Goal: Task Accomplishment & Management: Use online tool/utility

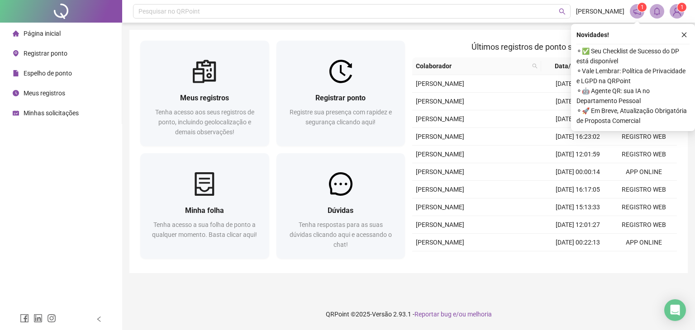
click at [63, 55] on span "Registrar ponto" at bounding box center [46, 53] width 44 height 7
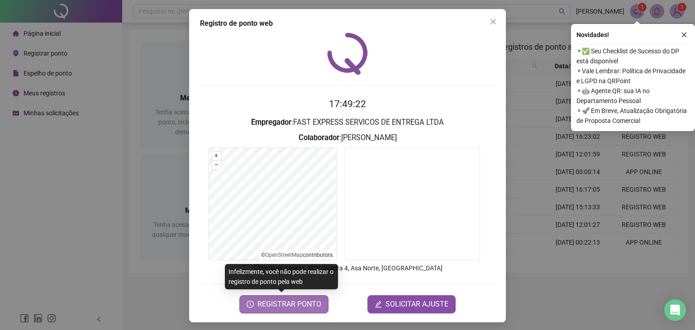
click at [302, 302] on span "REGISTRAR PONTO" at bounding box center [290, 304] width 64 height 11
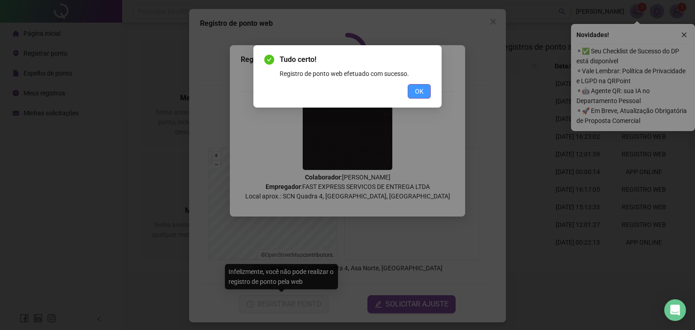
click at [424, 86] on button "OK" at bounding box center [419, 91] width 23 height 14
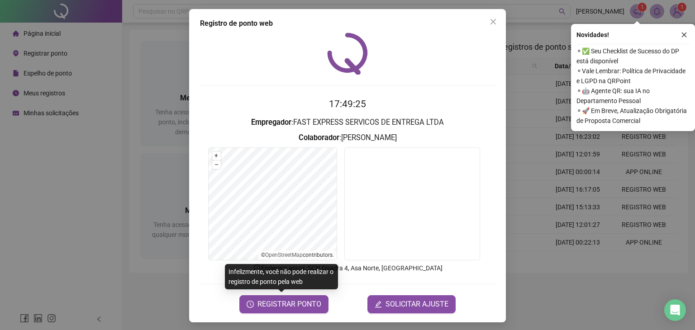
click at [490, 22] on icon "close" at bounding box center [493, 21] width 7 height 7
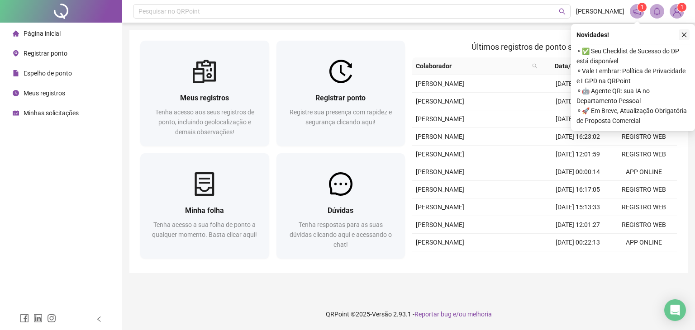
click at [682, 34] on icon "close" at bounding box center [684, 35] width 6 height 6
